Goal: Task Accomplishment & Management: Manage account settings

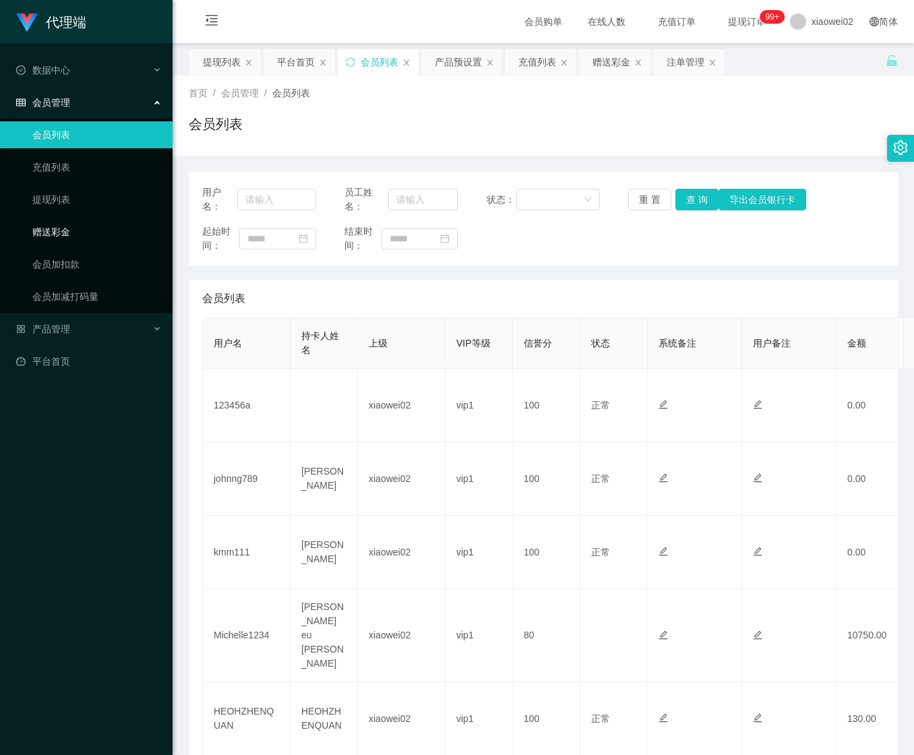
click at [69, 230] on link "赠送彩金" at bounding box center [96, 231] width 129 height 27
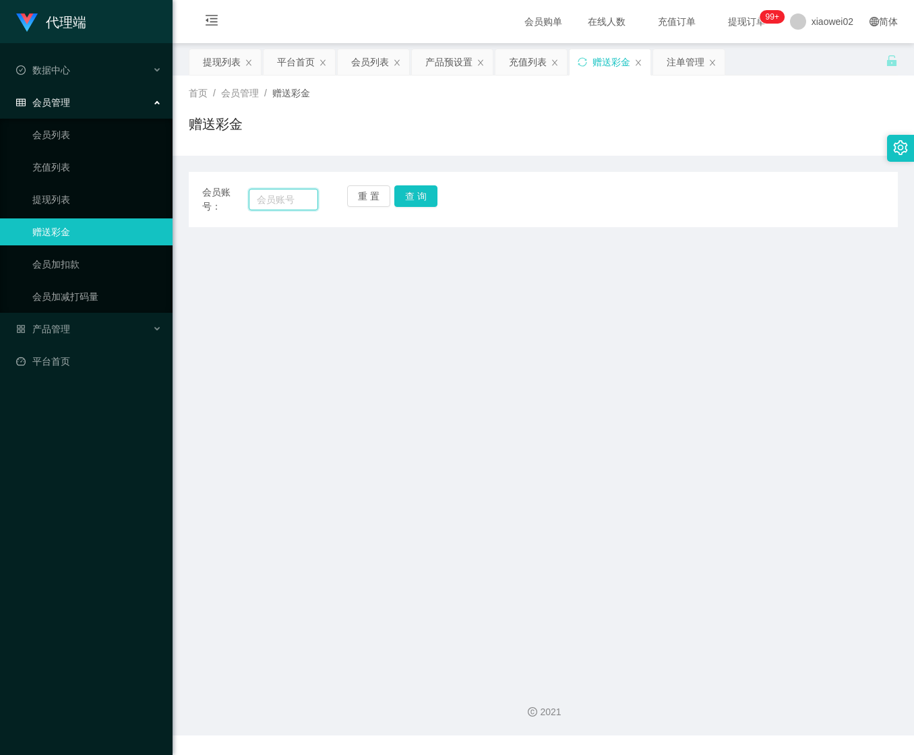
drag, startPoint x: 259, startPoint y: 200, endPoint x: 319, endPoint y: 205, distance: 60.1
click at [259, 200] on input "text" at bounding box center [283, 200] width 69 height 22
paste input "johnng789"
type input "johnng789"
click at [413, 195] on button "查 询" at bounding box center [415, 196] width 43 height 22
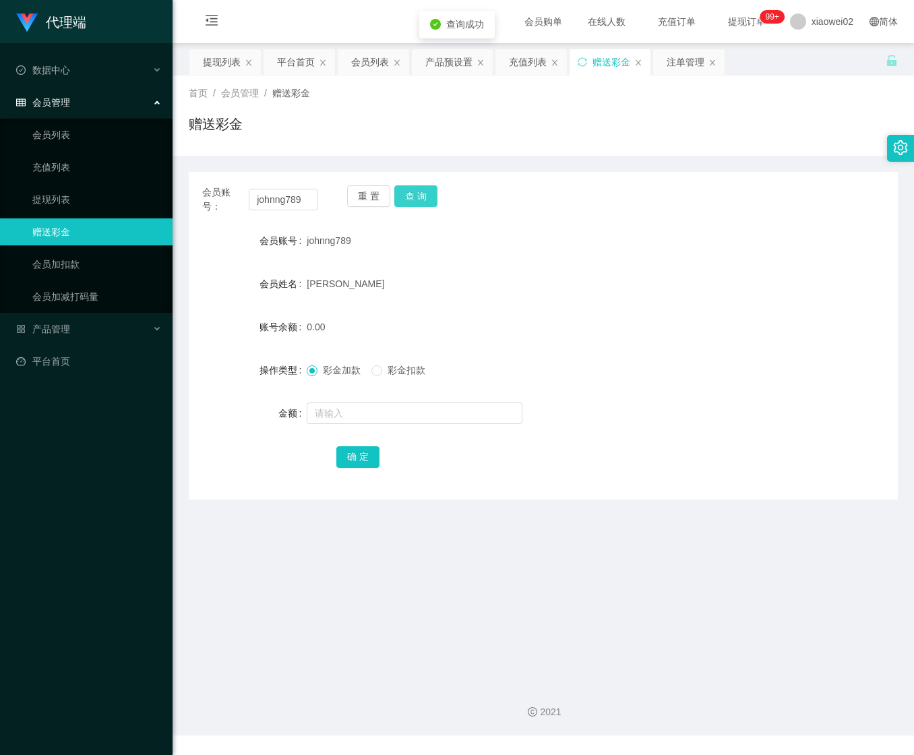
click at [406, 199] on button "查 询" at bounding box center [415, 196] width 43 height 22
click at [407, 198] on button "查 询" at bounding box center [423, 196] width 58 height 22
drag, startPoint x: 83, startPoint y: 195, endPoint x: 73, endPoint y: 158, distance: 37.8
click at [82, 195] on link "提现列表" at bounding box center [96, 199] width 129 height 27
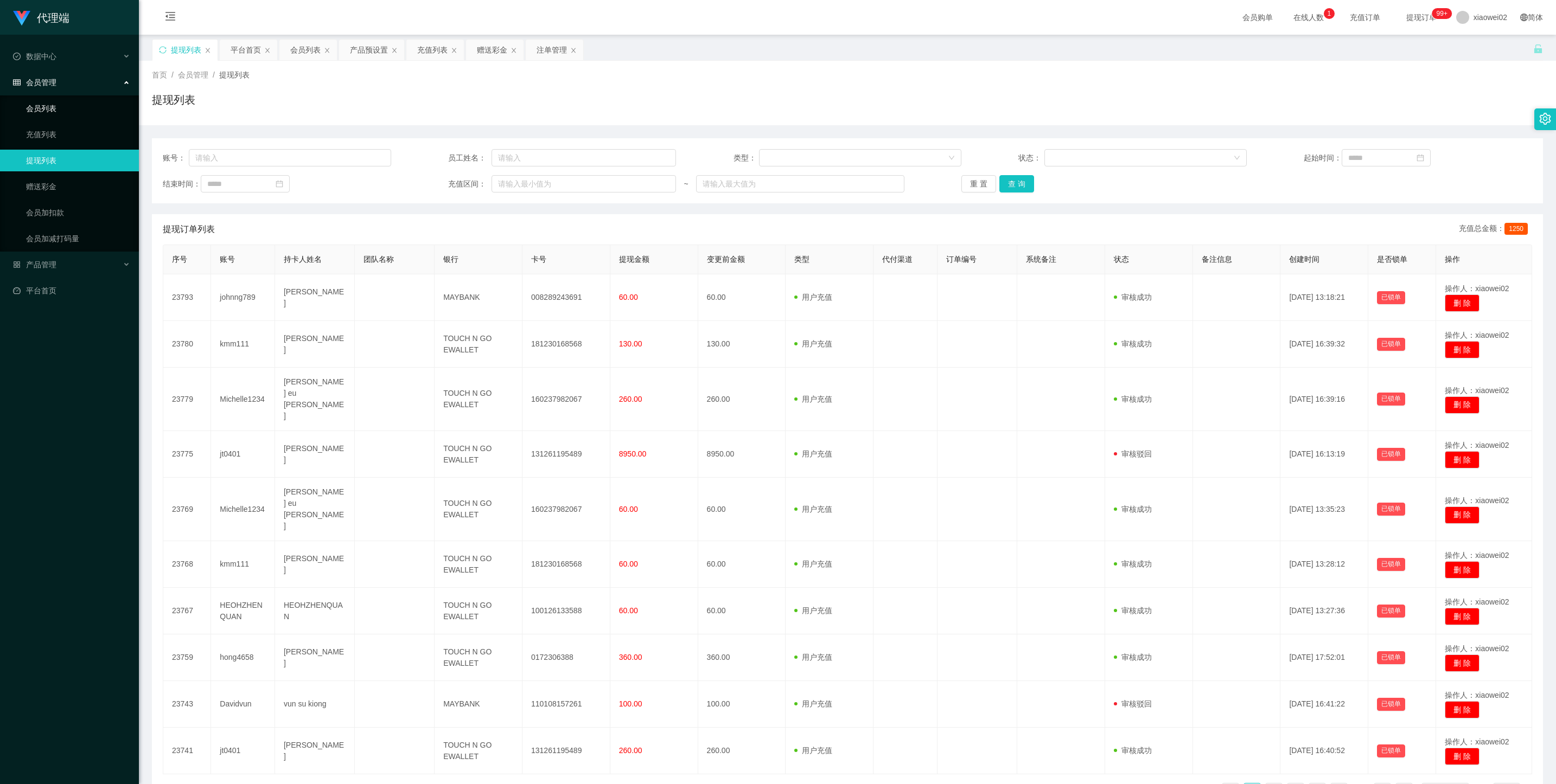
drag, startPoint x: 103, startPoint y: 109, endPoint x: 93, endPoint y: 81, distance: 29.7
click at [103, 109] on link "会员列表" at bounding box center [77, 108] width 104 height 22
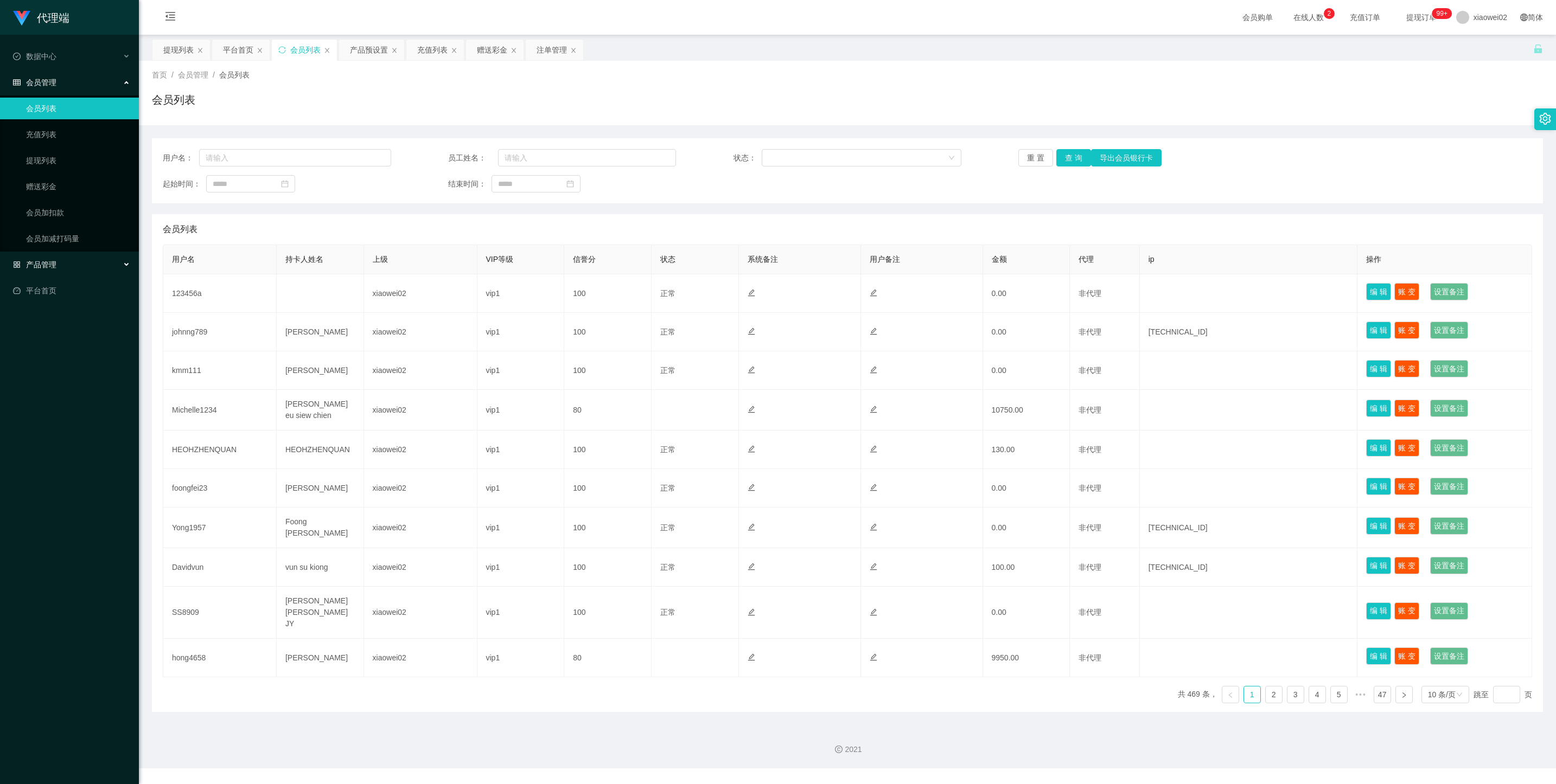
click at [64, 260] on div "产品管理" at bounding box center [69, 264] width 139 height 22
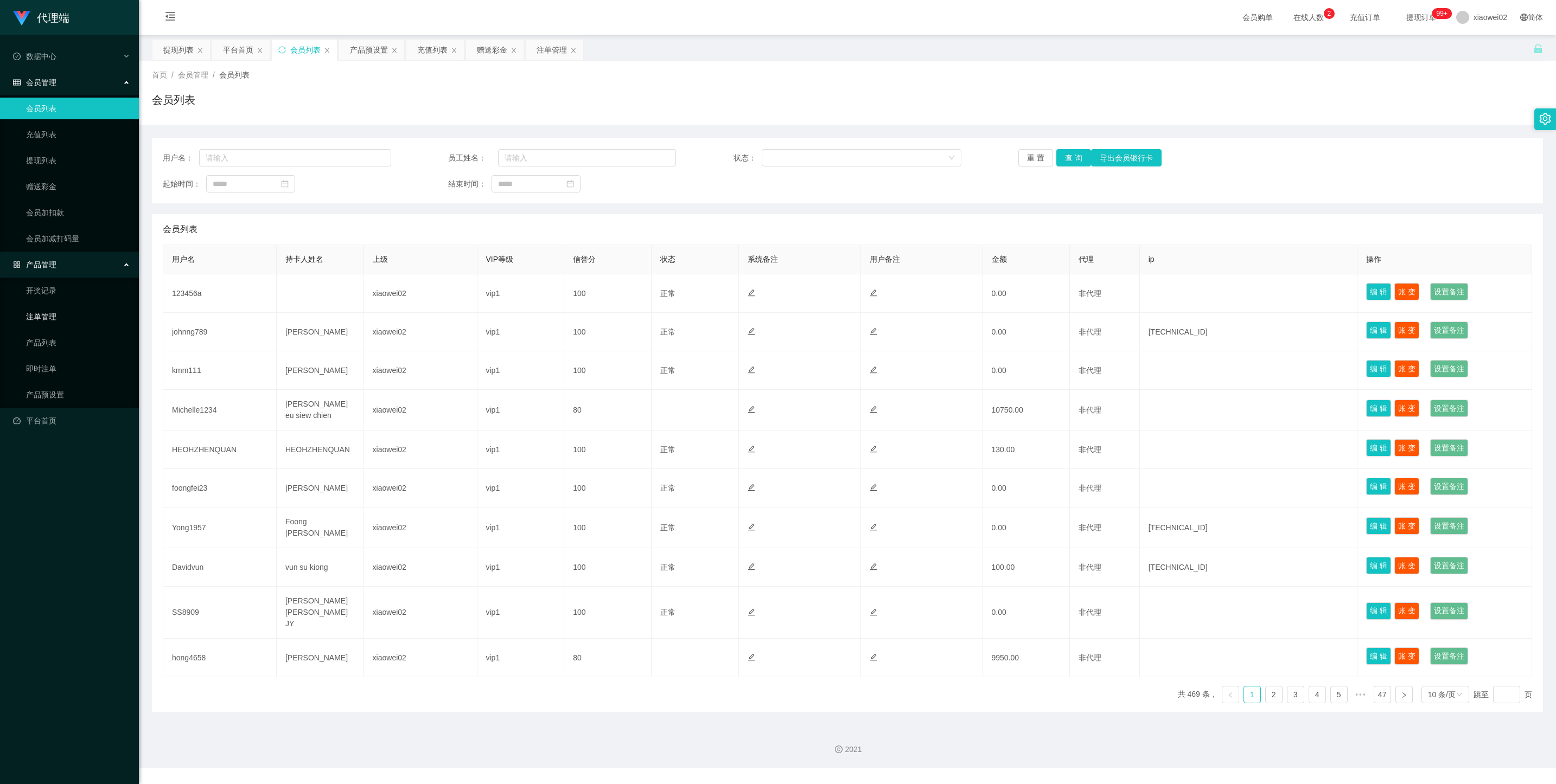
click at [77, 309] on link "注单管理" at bounding box center [77, 316] width 104 height 22
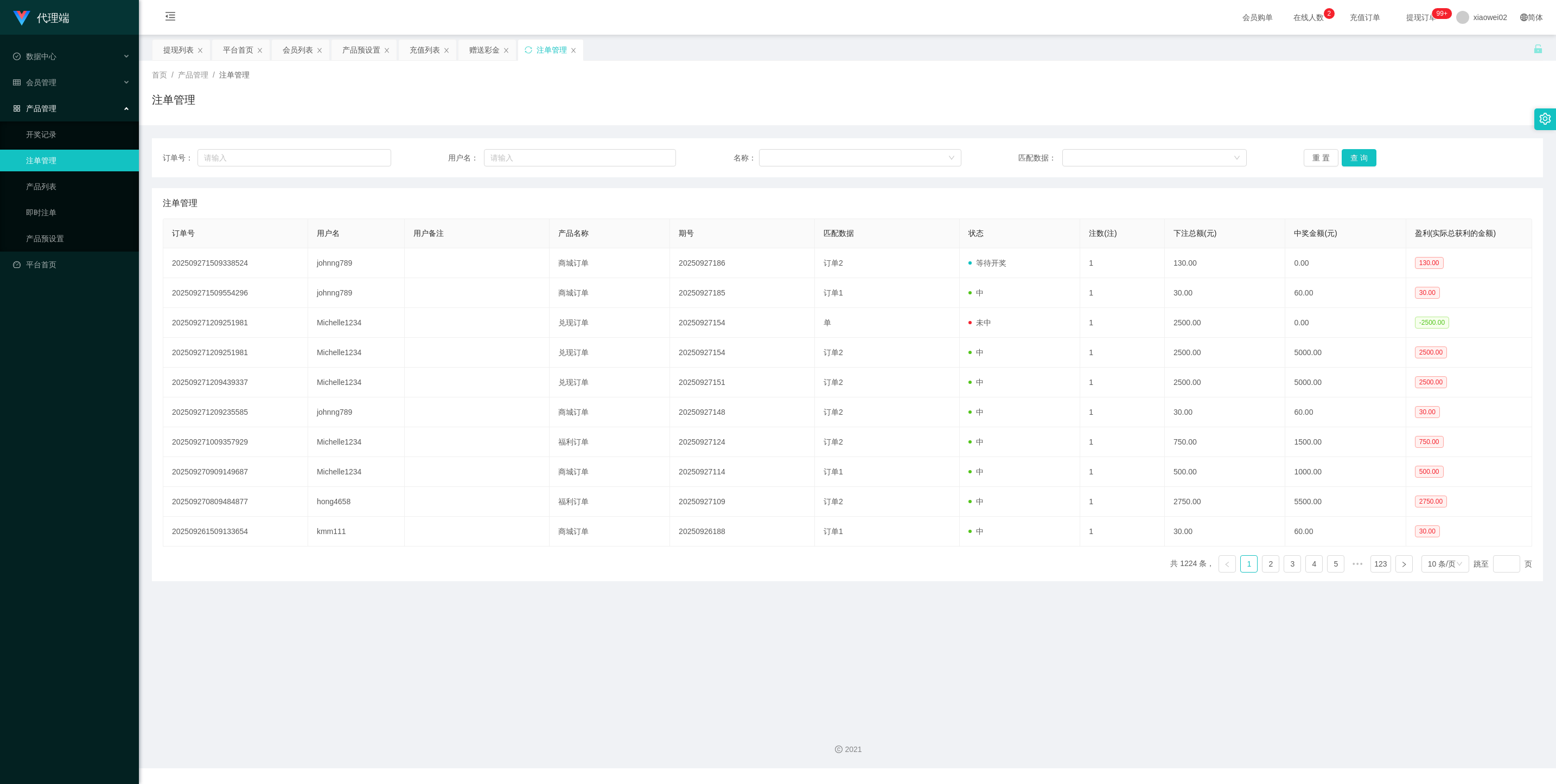
drag, startPoint x: 49, startPoint y: 0, endPoint x: 693, endPoint y: 239, distance: 686.9
click at [777, 260] on td "20250927186" at bounding box center [743, 263] width 145 height 30
click at [57, 233] on link "产品预设置" at bounding box center [77, 238] width 104 height 22
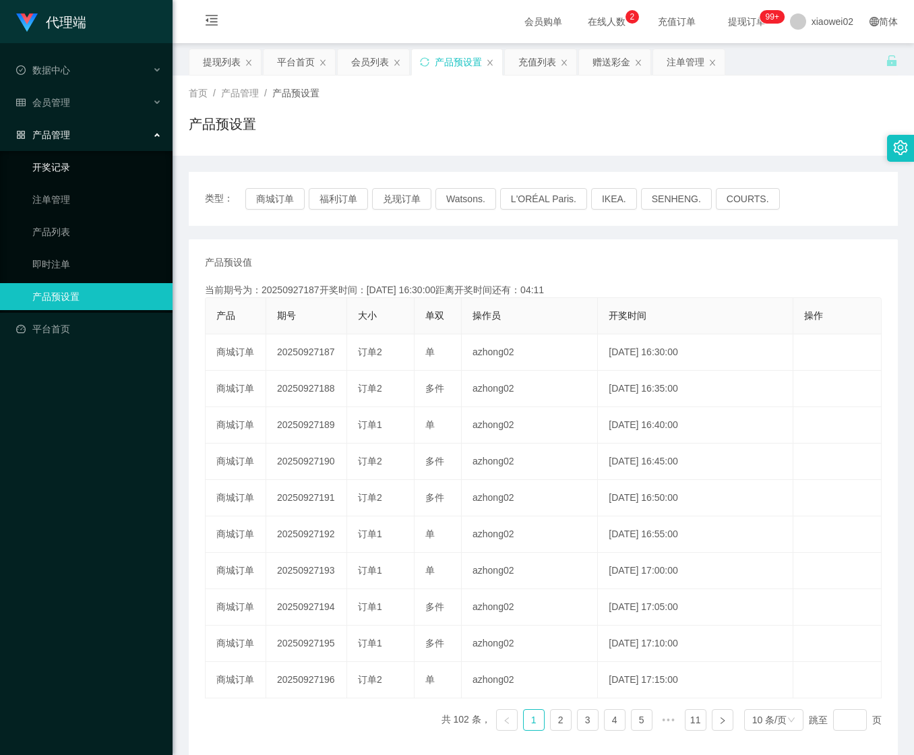
click at [75, 158] on link "开奖记录" at bounding box center [96, 167] width 129 height 27
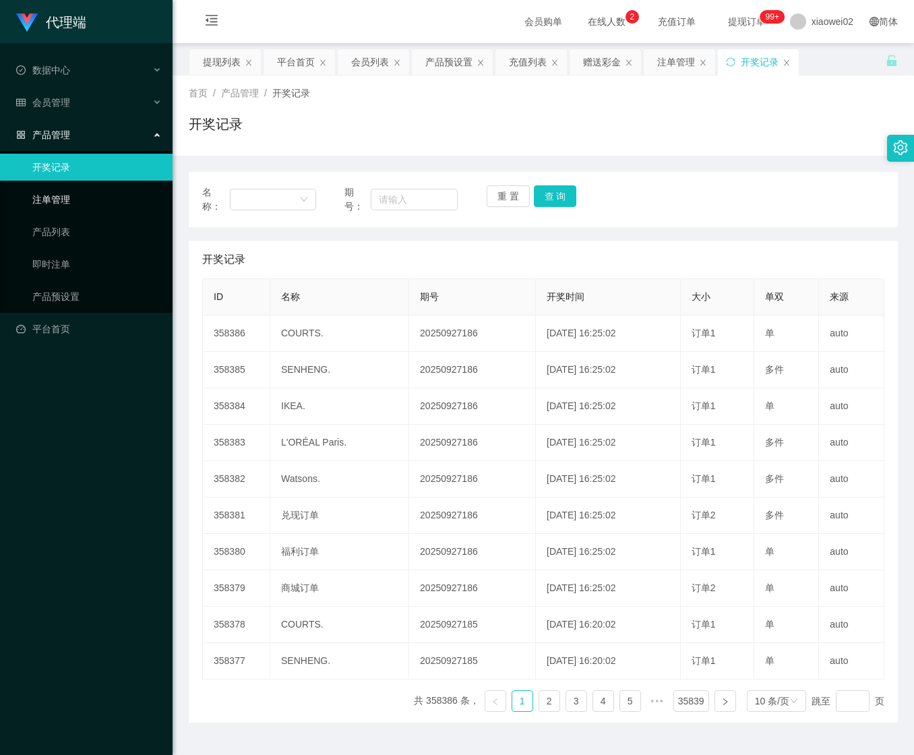
click at [67, 186] on link "注单管理" at bounding box center [96, 199] width 129 height 27
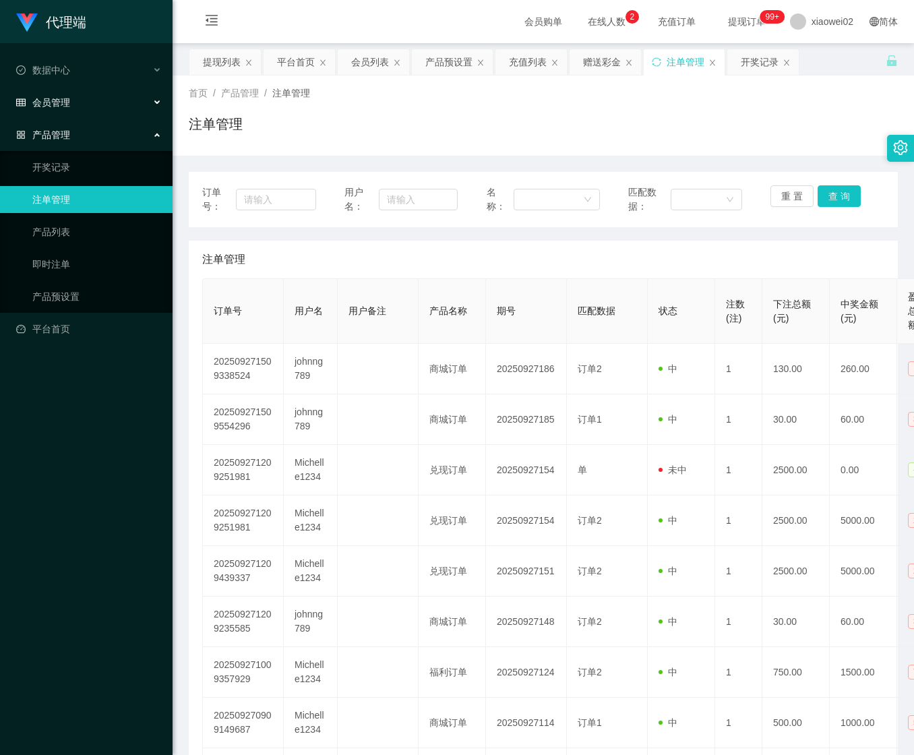
click at [77, 100] on div "会员管理" at bounding box center [86, 102] width 172 height 27
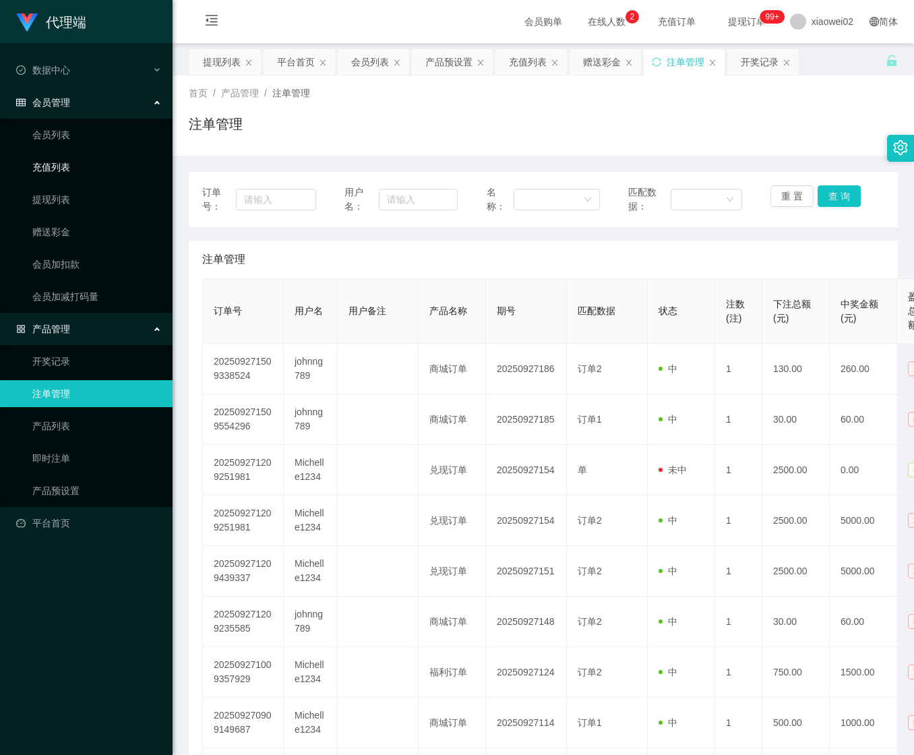
click at [61, 166] on link "充值列表" at bounding box center [96, 167] width 129 height 27
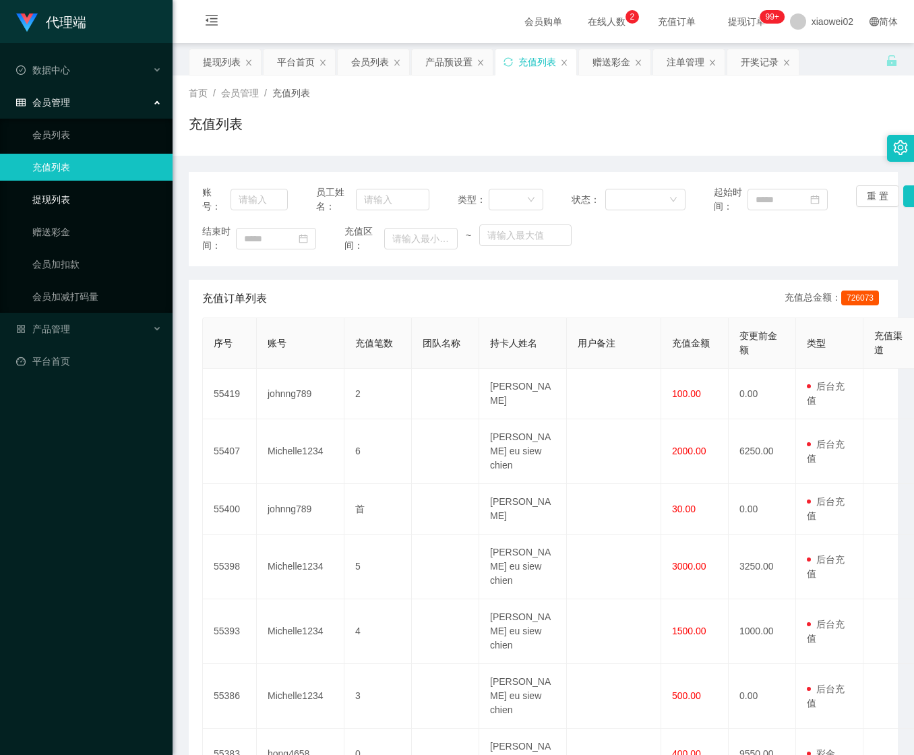
click at [63, 186] on link "提现列表" at bounding box center [96, 199] width 129 height 27
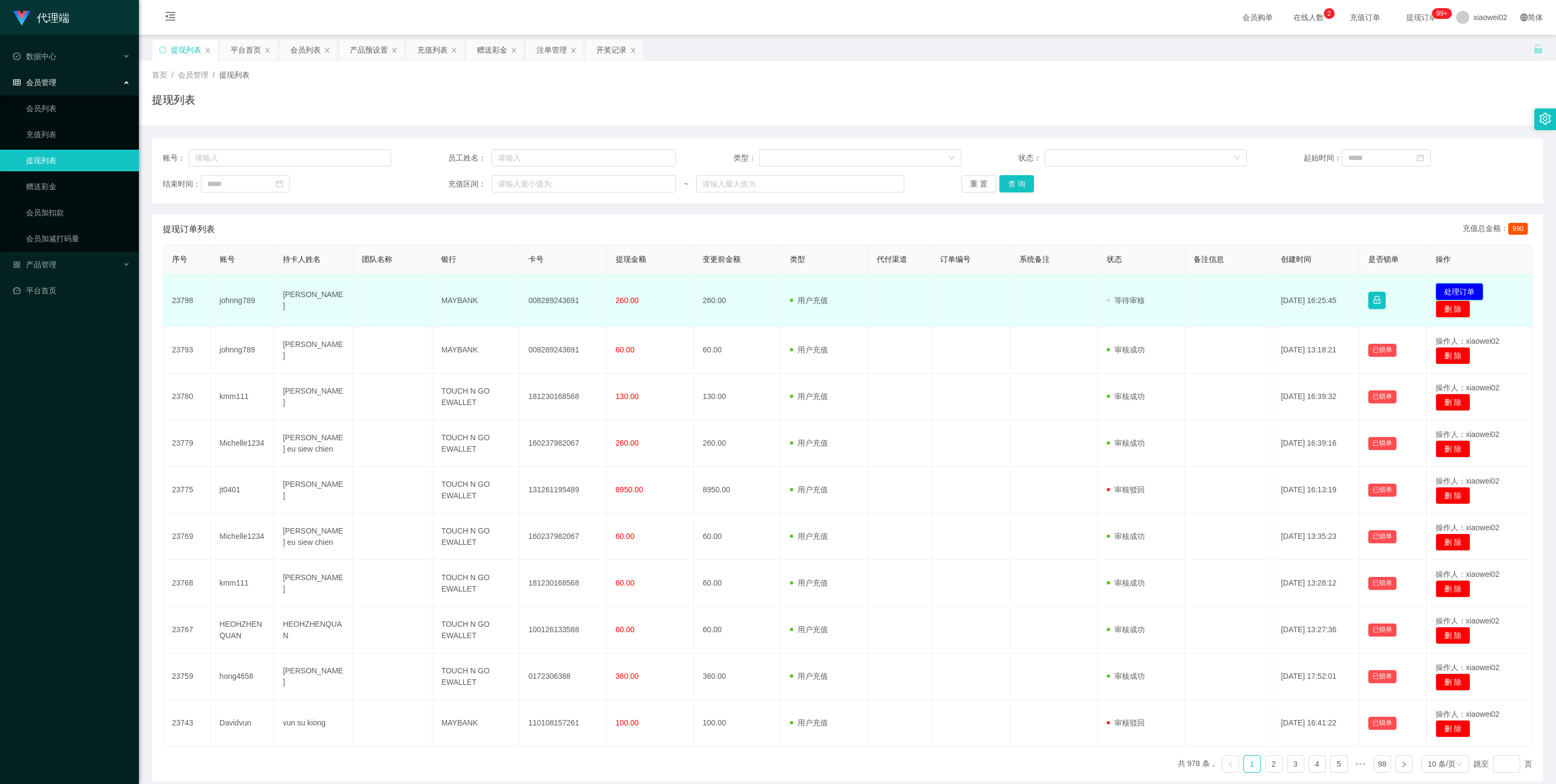
click at [735, 288] on button "处理订单" at bounding box center [1459, 292] width 48 height 18
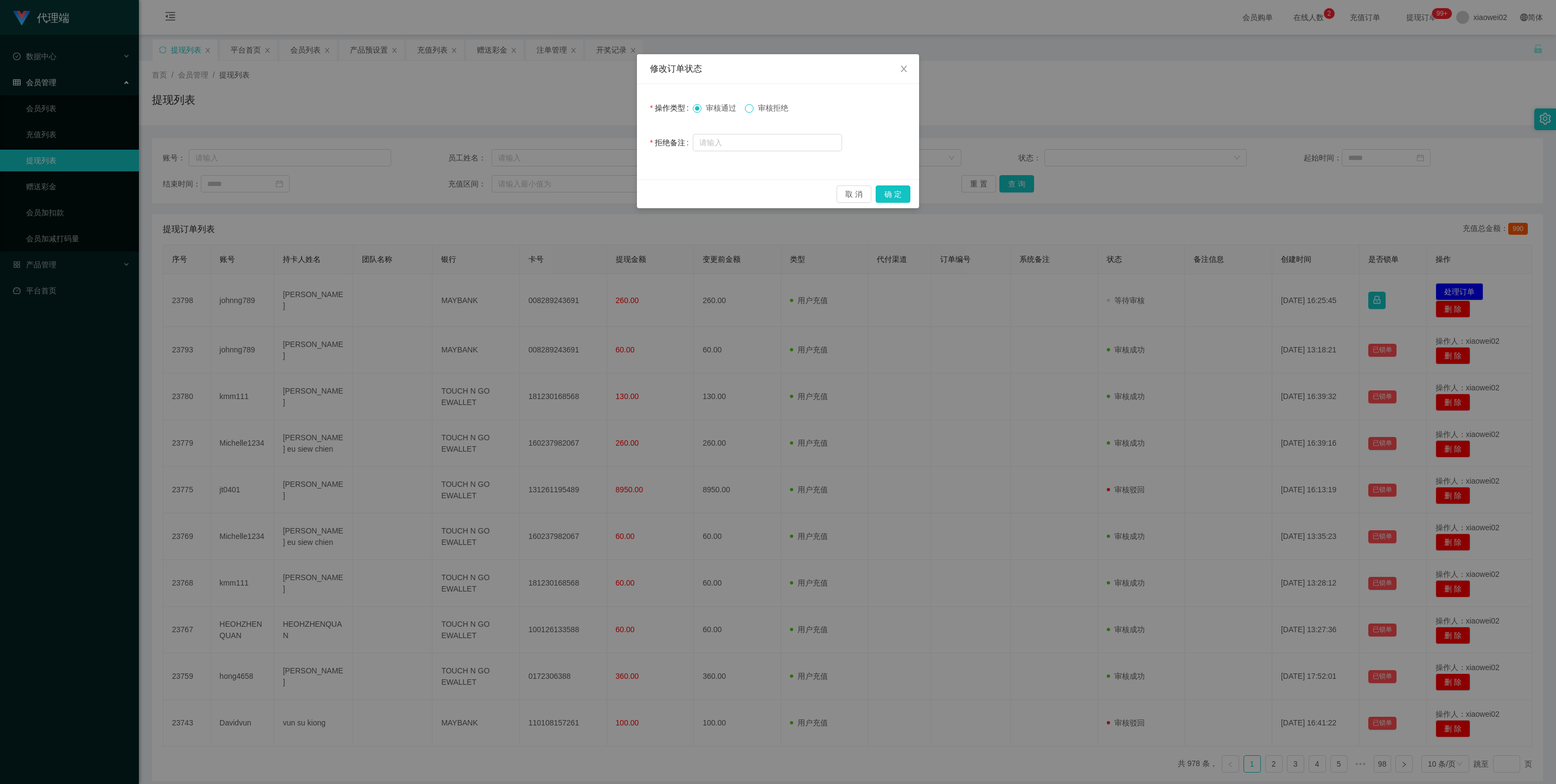
click at [735, 109] on span at bounding box center [749, 108] width 9 height 9
drag, startPoint x: 883, startPoint y: 189, endPoint x: 912, endPoint y: 182, distance: 29.8
click at [735, 189] on button "确 定" at bounding box center [892, 194] width 35 height 18
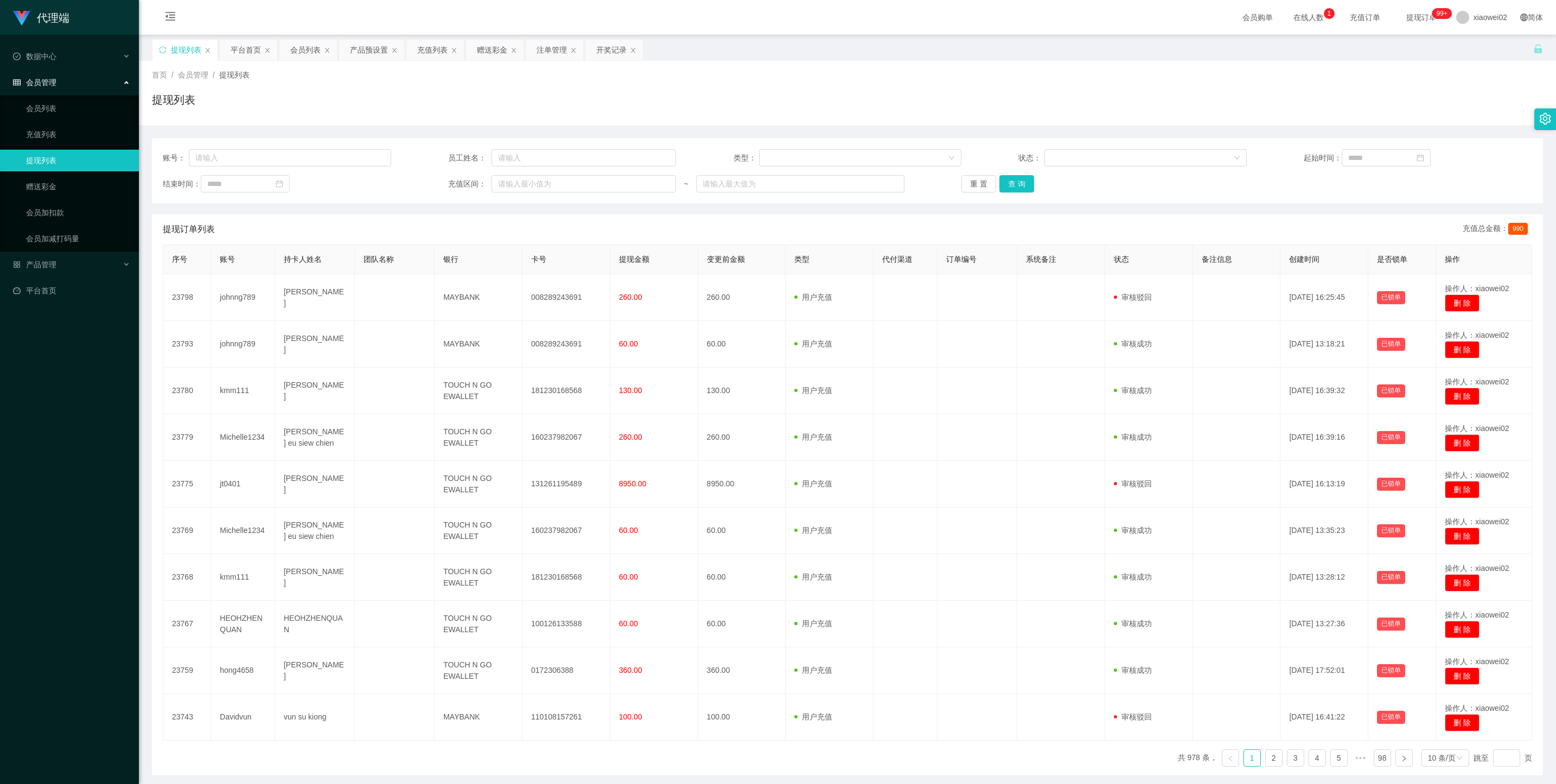
drag, startPoint x: 68, startPoint y: 167, endPoint x: 70, endPoint y: 176, distance: 9.2
click at [68, 167] on link "提现列表" at bounding box center [77, 160] width 104 height 22
click at [68, 180] on link "赠送彩金" at bounding box center [77, 186] width 104 height 22
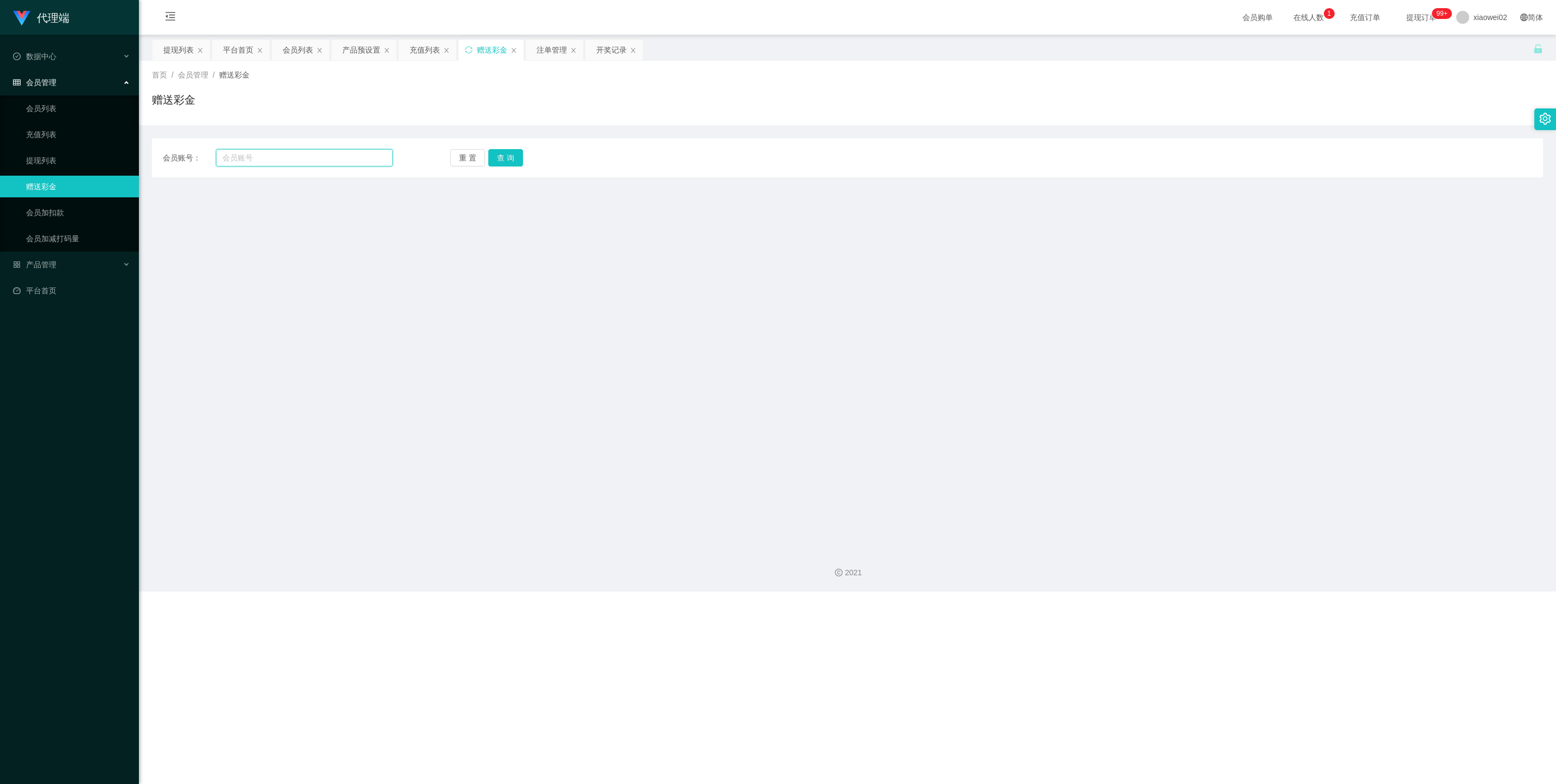
click at [274, 158] on input "text" at bounding box center [304, 158] width 177 height 18
paste input "johnng789"
type input "johnng789"
click at [497, 155] on button "查 询" at bounding box center [505, 158] width 35 height 18
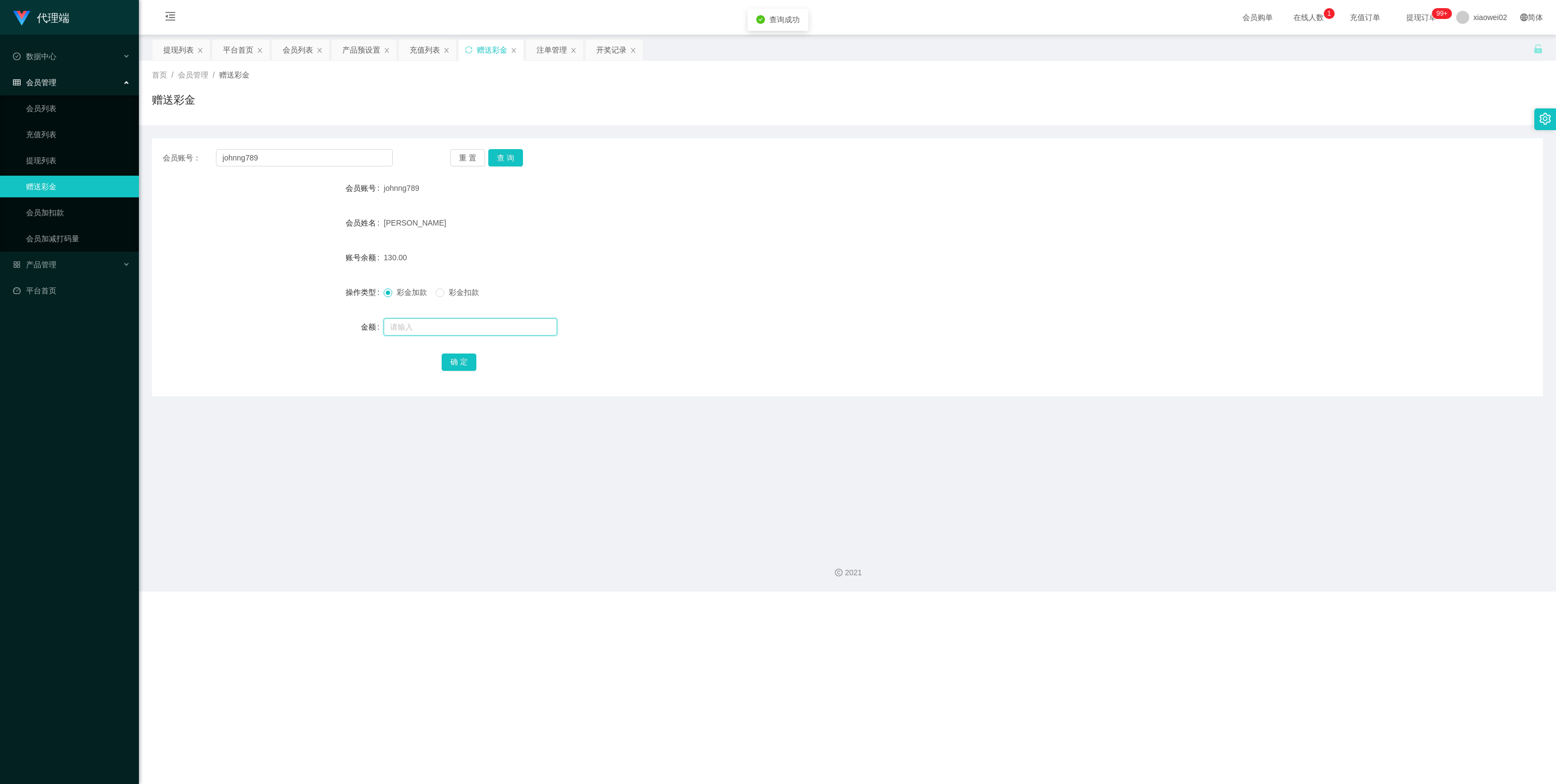
click at [412, 318] on input "text" at bounding box center [470, 327] width 174 height 18
type input "30"
drag, startPoint x: 459, startPoint y: 161, endPoint x: 432, endPoint y: 156, distance: 27.5
click at [459, 161] on button "重 置" at bounding box center [467, 158] width 35 height 18
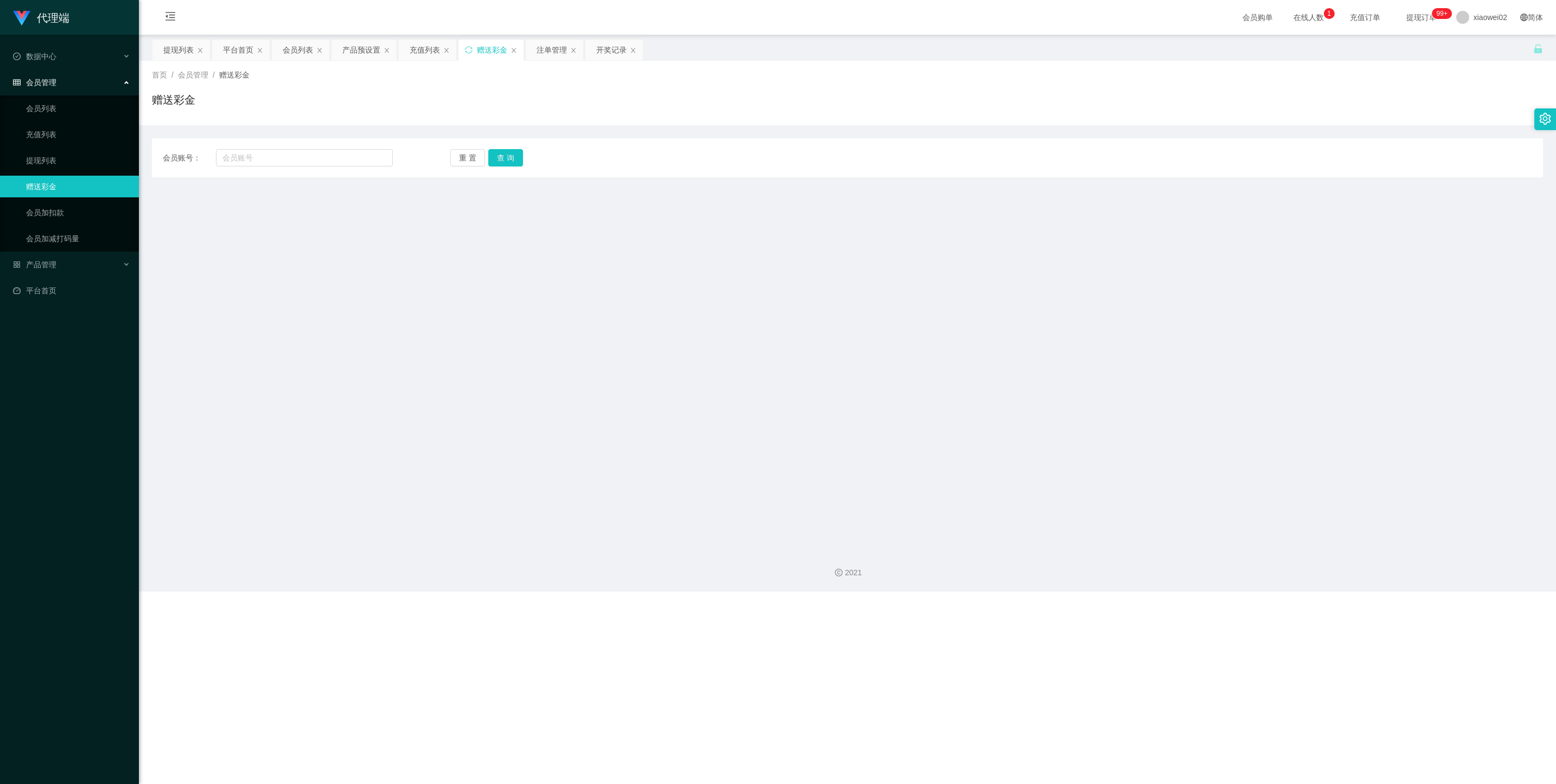
click at [315, 144] on div "会员账号： 重 置 查 询 会员账号 johnng789 会员姓名 Cheah Zhi Qi 账号余额 130.00 操作类型 彩金加款 彩金扣款 金额 30…" at bounding box center [847, 158] width 1391 height 39
click at [304, 159] on input "text" at bounding box center [304, 158] width 177 height 18
paste input "johnng789"
type input "johnng789"
click at [505, 161] on button "查 询" at bounding box center [505, 158] width 35 height 18
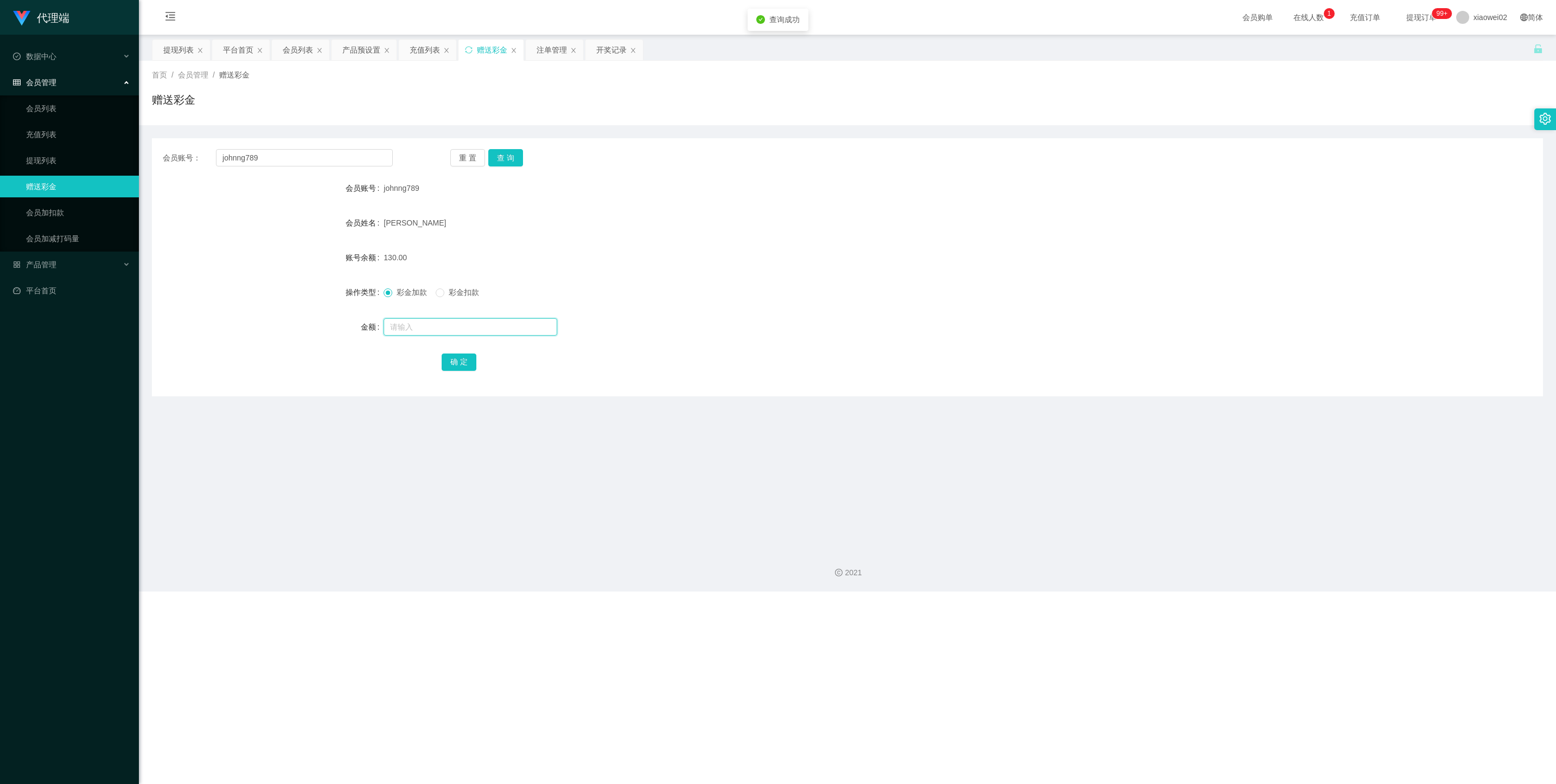
click at [400, 322] on input "text" at bounding box center [470, 327] width 174 height 18
click at [319, 162] on input "johnng789" at bounding box center [304, 158] width 177 height 18
click at [322, 161] on input "johnng789" at bounding box center [304, 158] width 177 height 18
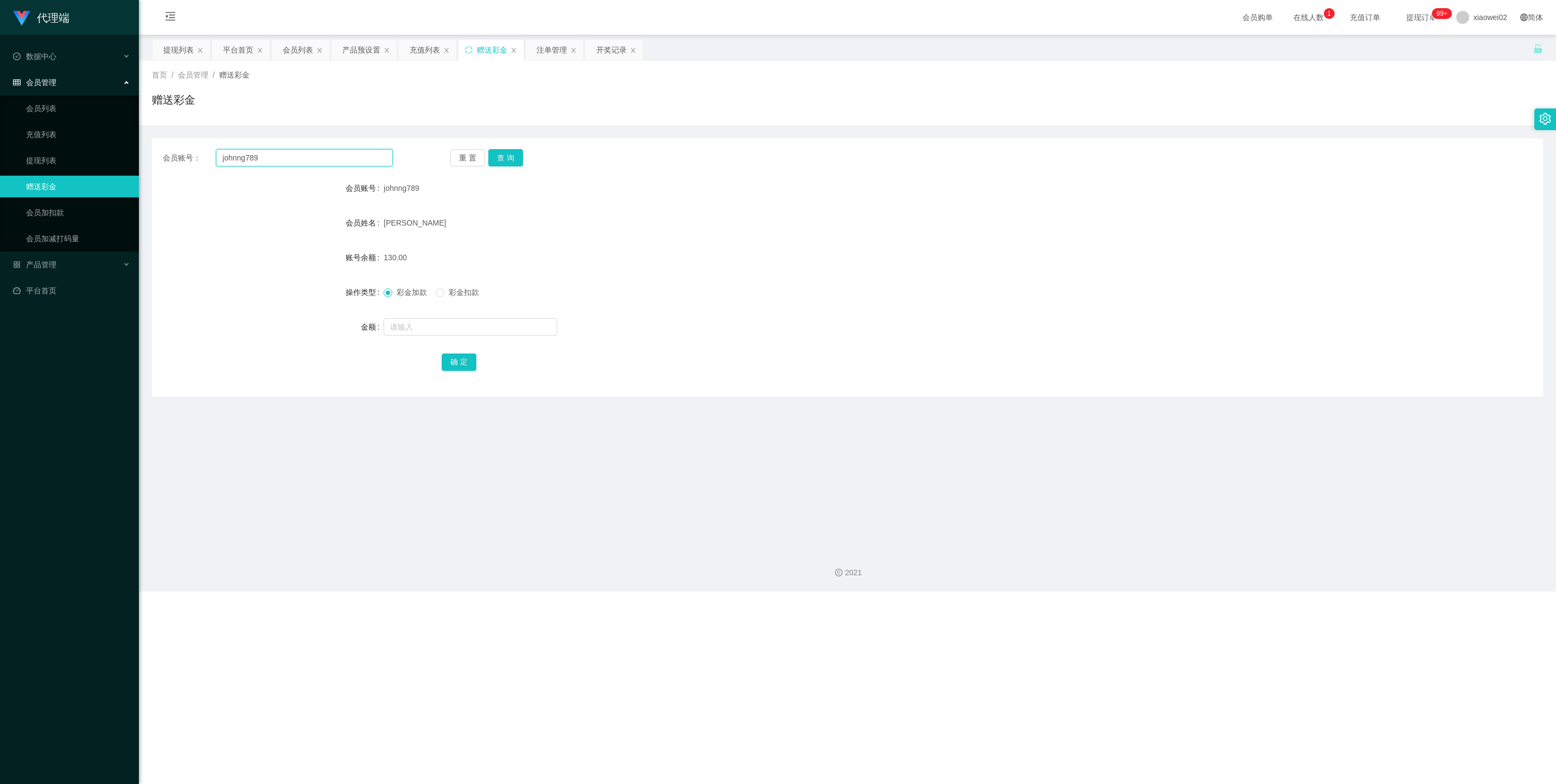
click at [370, 159] on input "johnng789" at bounding box center [304, 158] width 177 height 18
click at [461, 154] on button "重 置" at bounding box center [467, 158] width 35 height 18
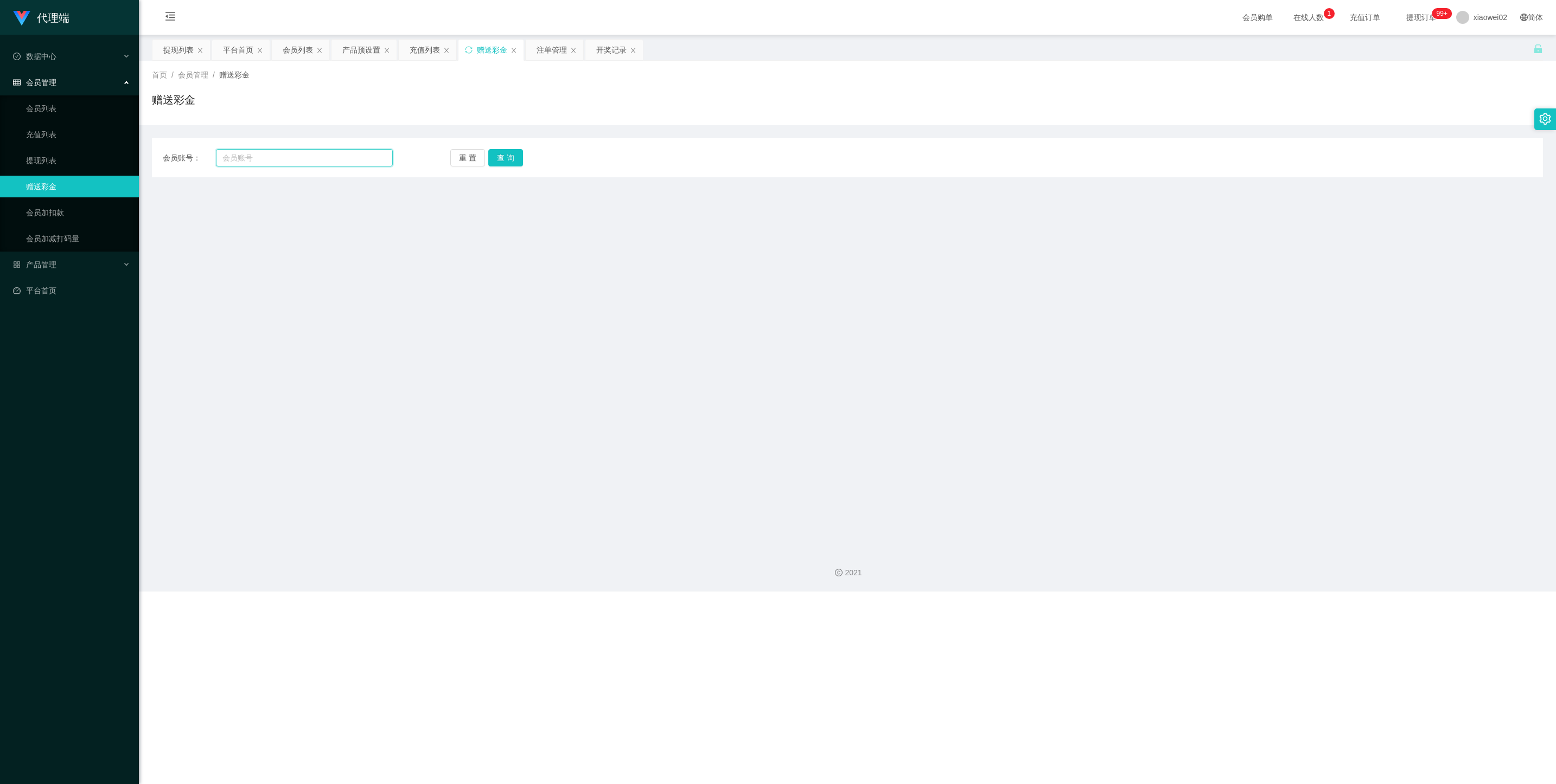
click at [354, 163] on input "text" at bounding box center [304, 158] width 177 height 18
paste input "johnng789"
type input "johnng789"
click at [81, 163] on link "提现列表" at bounding box center [77, 160] width 104 height 22
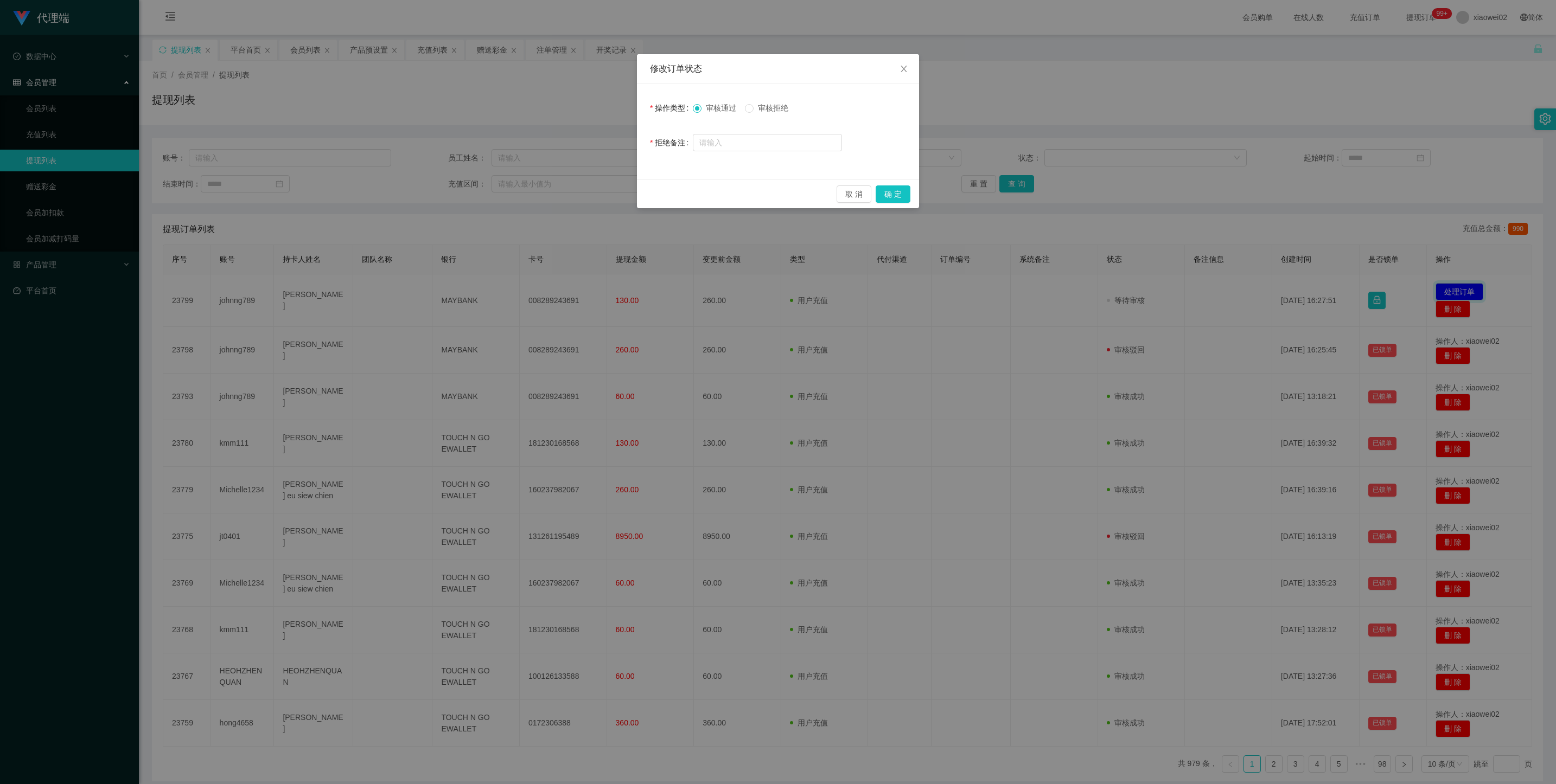
click at [780, 112] on span "审核拒绝" at bounding box center [773, 108] width 39 height 9
click at [767, 144] on input "text" at bounding box center [767, 142] width 149 height 18
type input "积"
click at [904, 72] on icon "图标: close" at bounding box center [904, 68] width 9 height 9
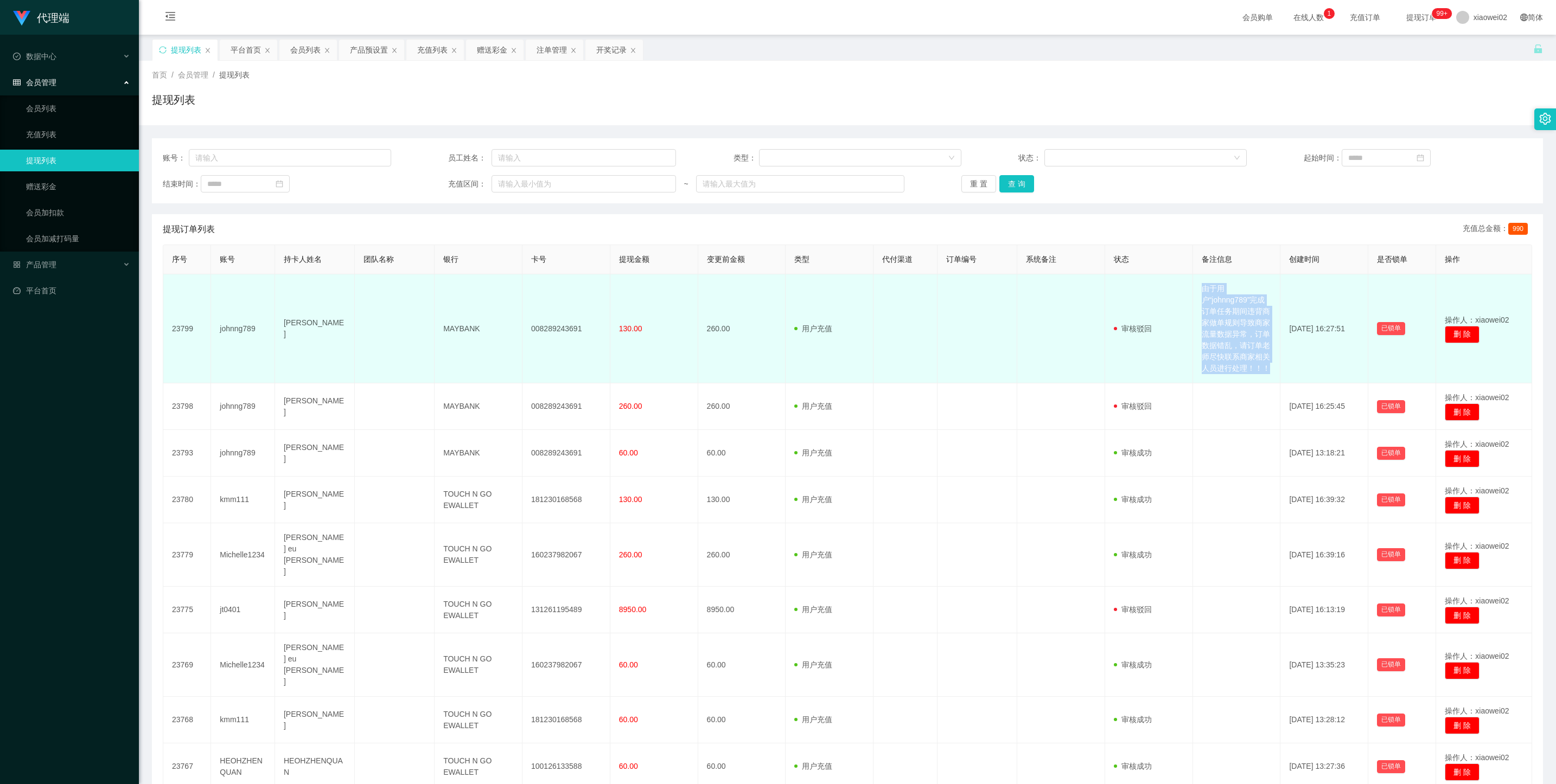
drag, startPoint x: 1195, startPoint y: 279, endPoint x: 1264, endPoint y: 374, distance: 117.4
click at [1264, 374] on td "由于用户“johnng789”完成订单任务期间违背商家做单规则导致商家流量数据异常，订单数据错乱，请订单老师尽快联系商家相关人员进行处理！！！" at bounding box center [1237, 328] width 88 height 109
copy td "由于用户“johnng789”完成订单任务期间违背商家做单规则导致商家流量数据异常，订单数据错乱，请订单老师尽快联系商家相关人员进行处理！！！"
click at [547, 327] on td "008289243691" at bounding box center [566, 328] width 88 height 109
click at [544, 330] on td "008289243691" at bounding box center [566, 328] width 88 height 109
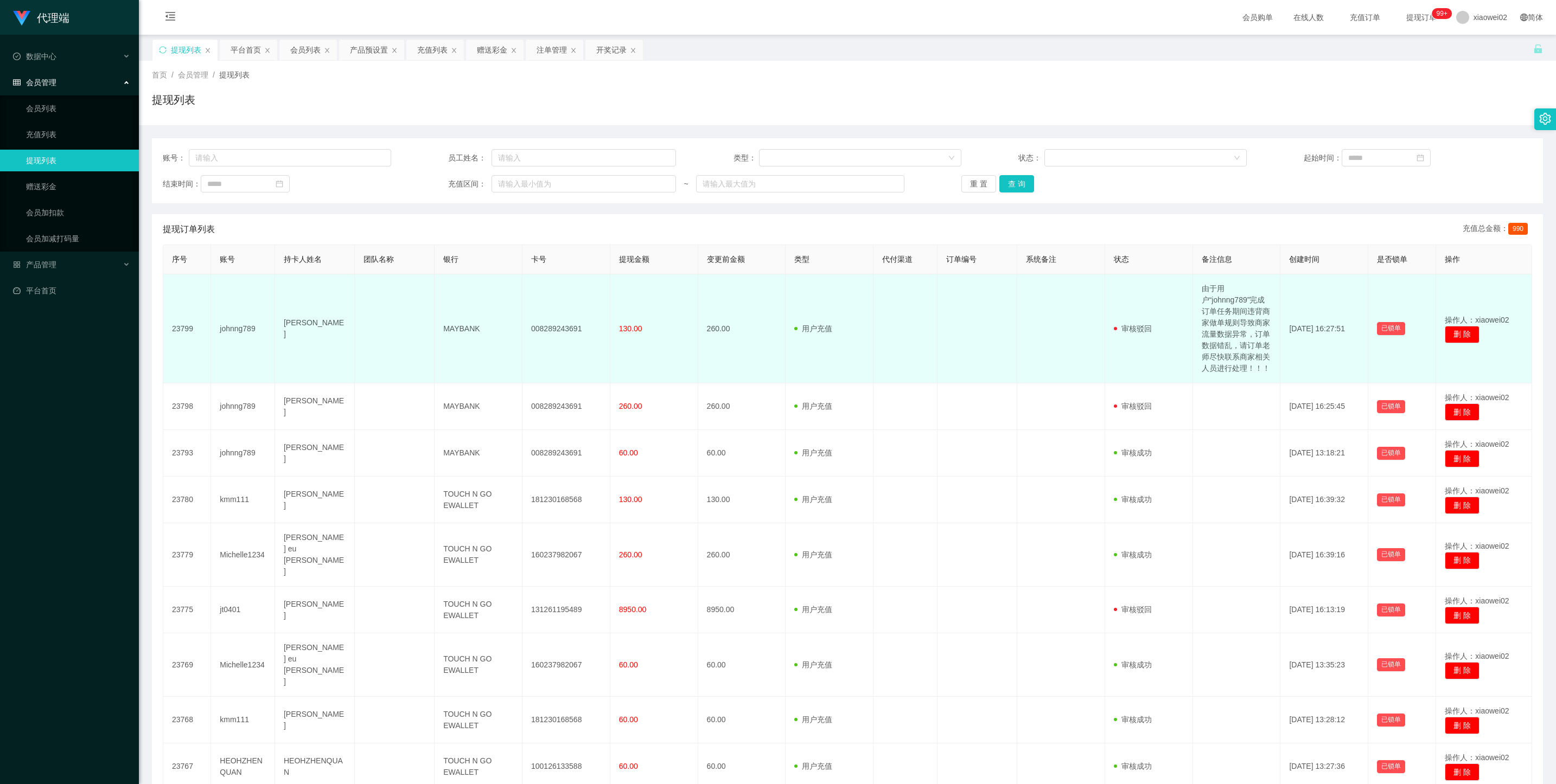
click at [242, 332] on td "johnng789" at bounding box center [243, 328] width 64 height 109
copy td "johnng789"
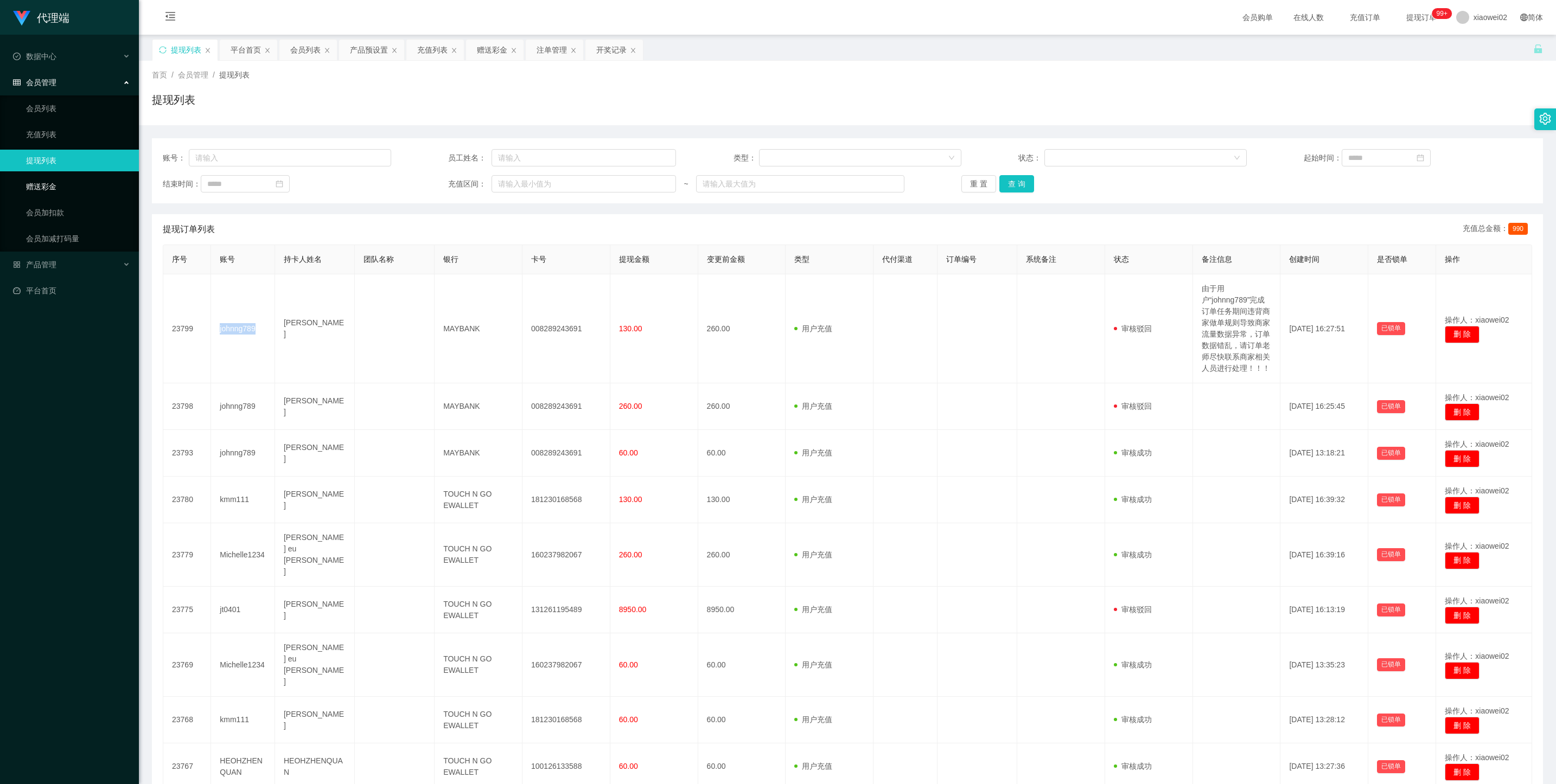
click at [74, 176] on link "赠送彩金" at bounding box center [77, 186] width 104 height 22
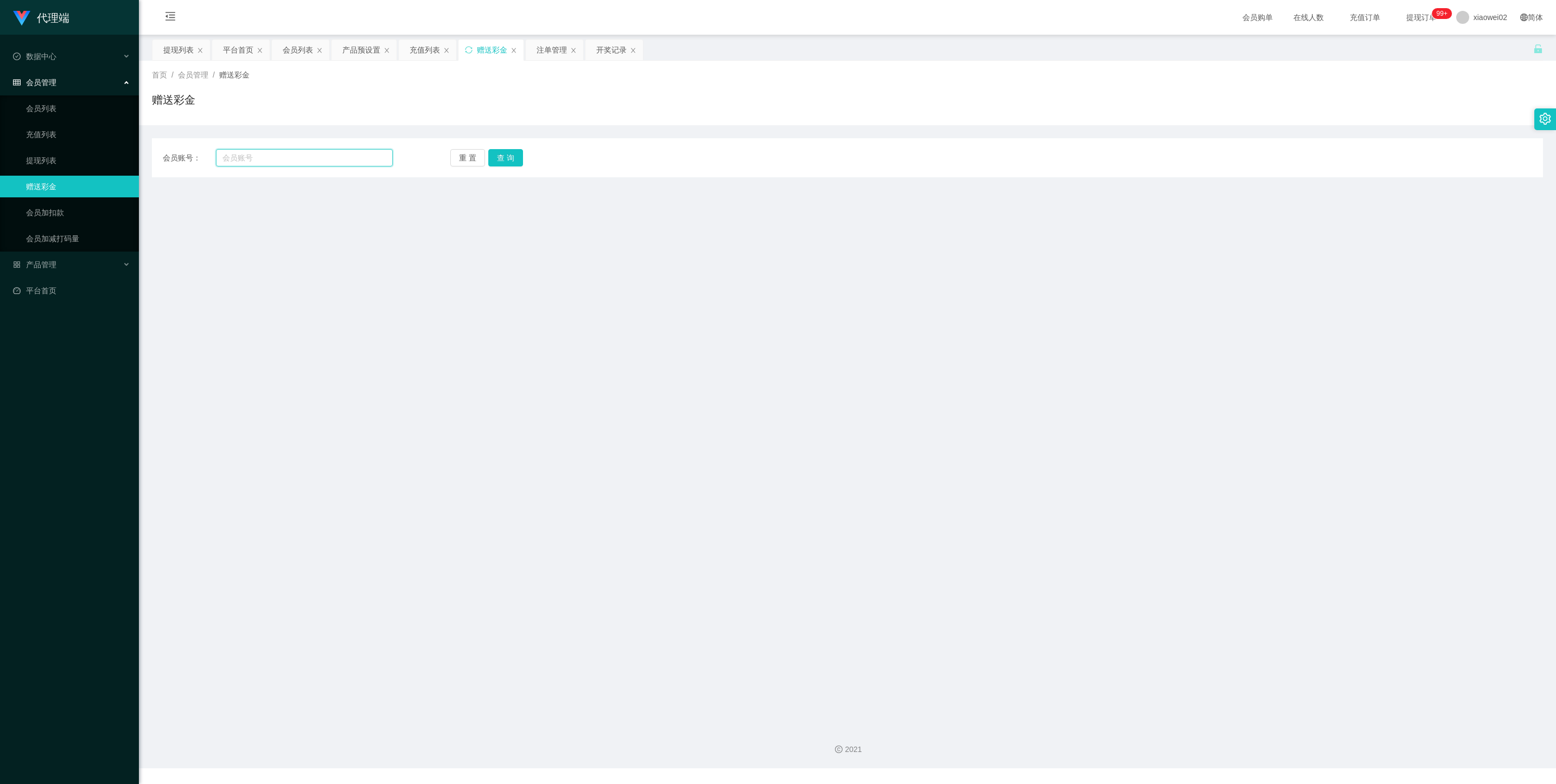
drag, startPoint x: 296, startPoint y: 159, endPoint x: 391, endPoint y: 163, distance: 95.1
click at [297, 159] on input "text" at bounding box center [304, 158] width 177 height 18
paste input "johnng789"
type input "johnng789"
click at [495, 154] on button "查 询" at bounding box center [505, 158] width 35 height 18
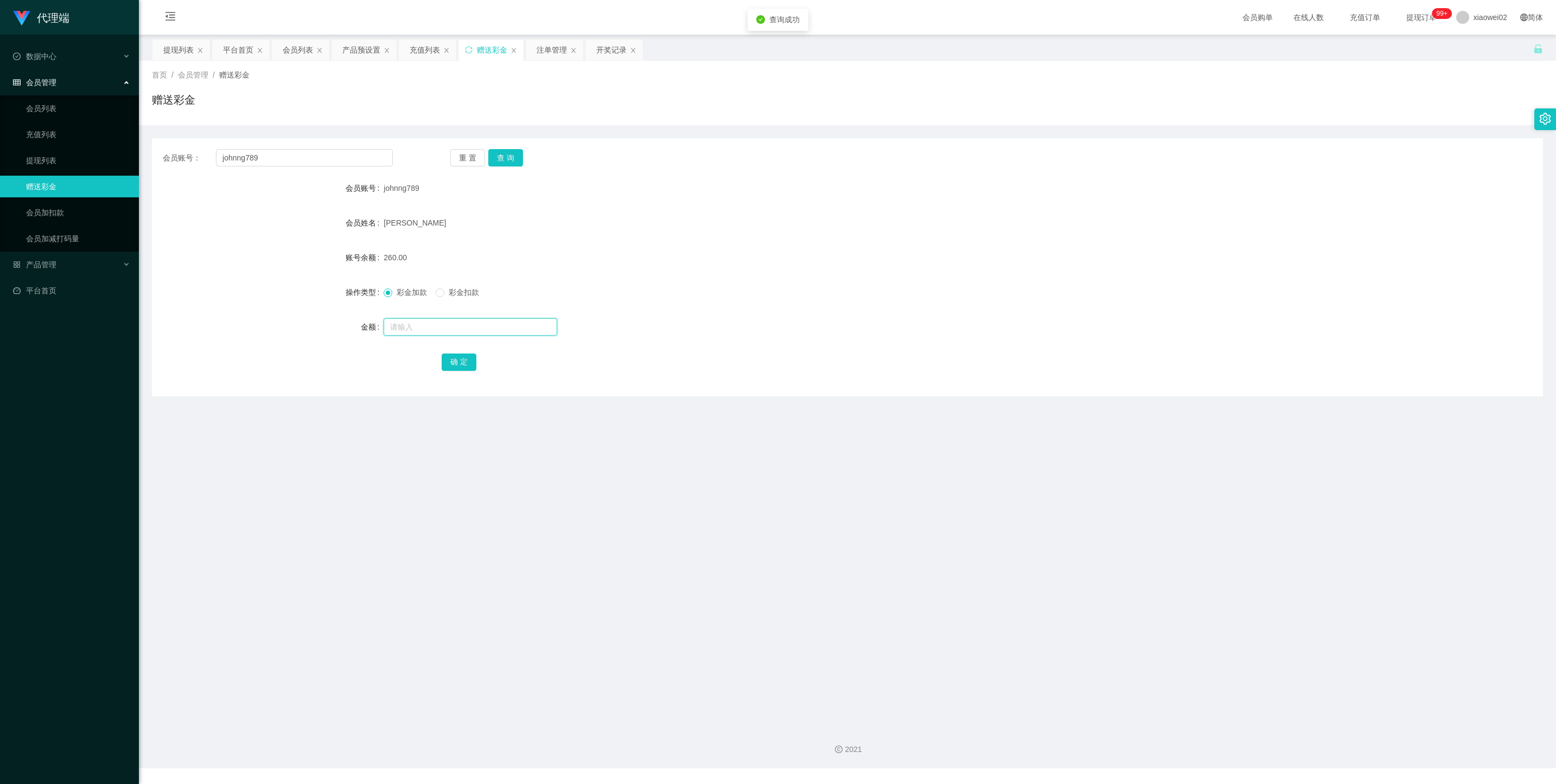
click at [491, 318] on input "text" at bounding box center [470, 327] width 174 height 18
type input "160"
click at [470, 288] on span "彩金扣款" at bounding box center [464, 292] width 39 height 9
click at [464, 361] on button "确 定" at bounding box center [458, 362] width 35 height 18
drag, startPoint x: 292, startPoint y: 165, endPoint x: 288, endPoint y: 152, distance: 13.6
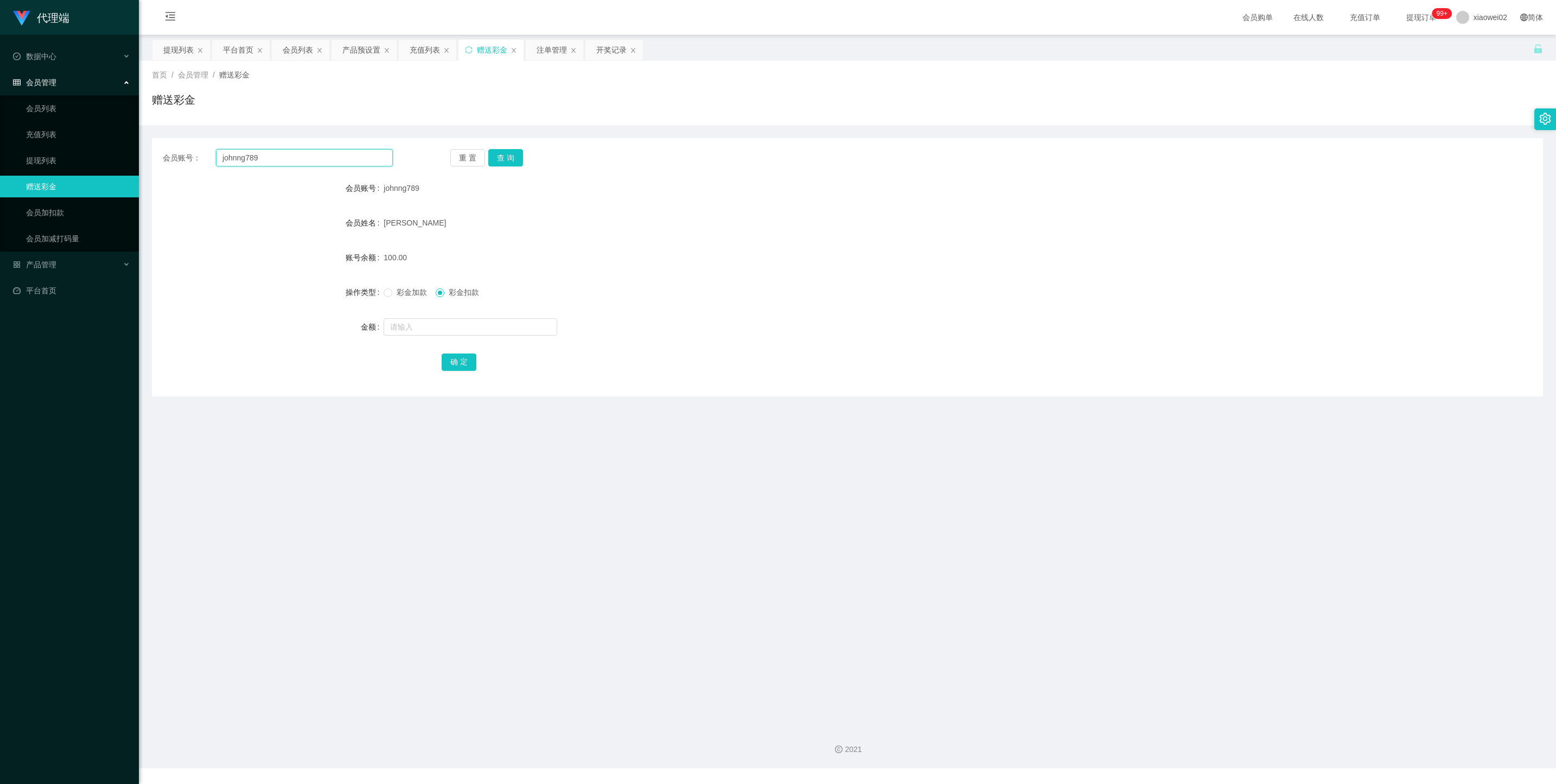
click at [168, 163] on div "会员账号： johnng789" at bounding box center [278, 158] width 230 height 18
drag, startPoint x: 472, startPoint y: 159, endPoint x: 408, endPoint y: 161, distance: 64.0
click at [472, 159] on button "重 置" at bounding box center [467, 158] width 35 height 18
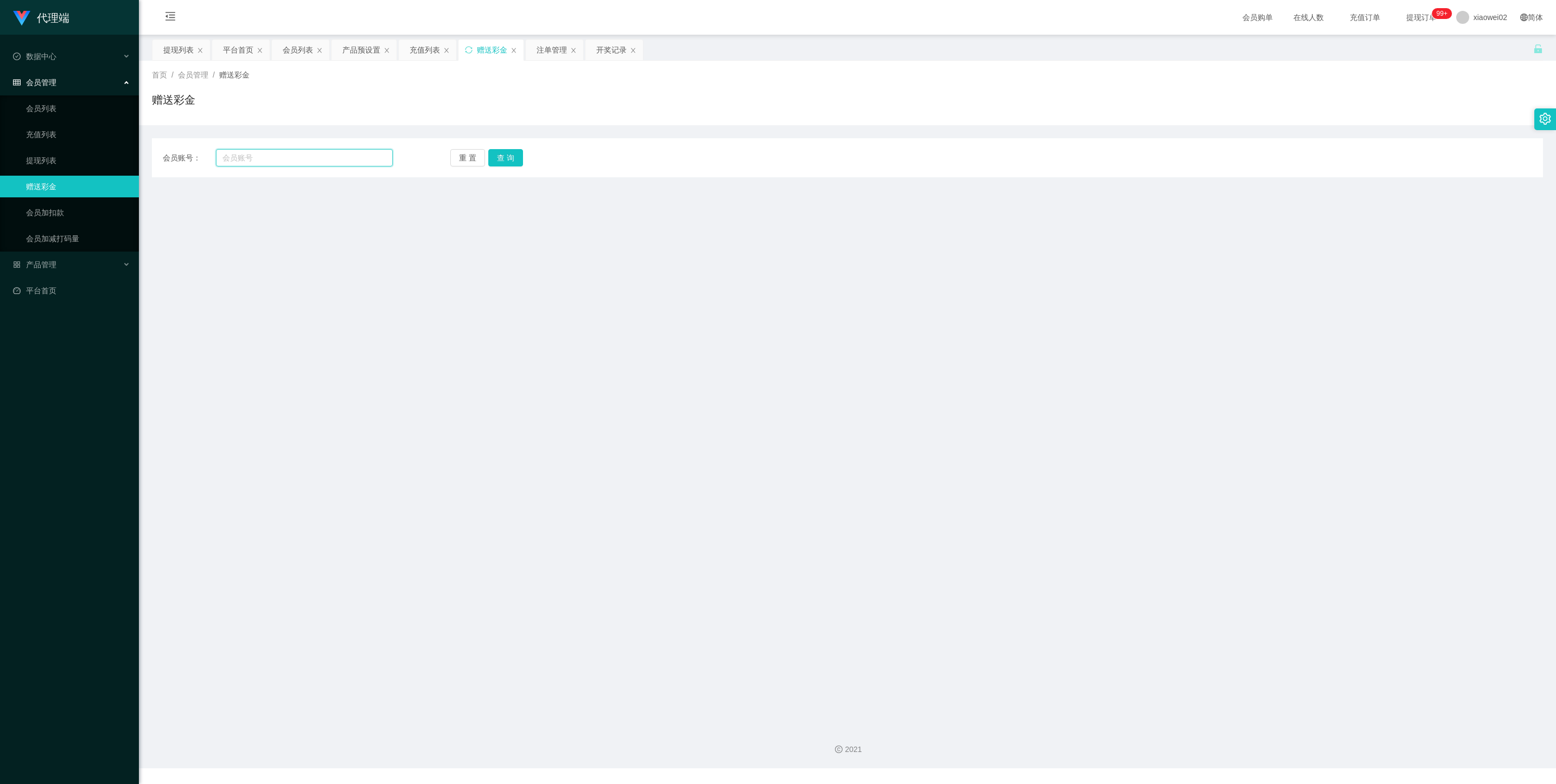
click at [386, 160] on input "text" at bounding box center [304, 158] width 177 height 18
paste input "johnng789"
type input "johnng789"
click at [519, 159] on button "查 询" at bounding box center [505, 158] width 35 height 18
